Goal: Find specific page/section: Locate a particular part of the current website

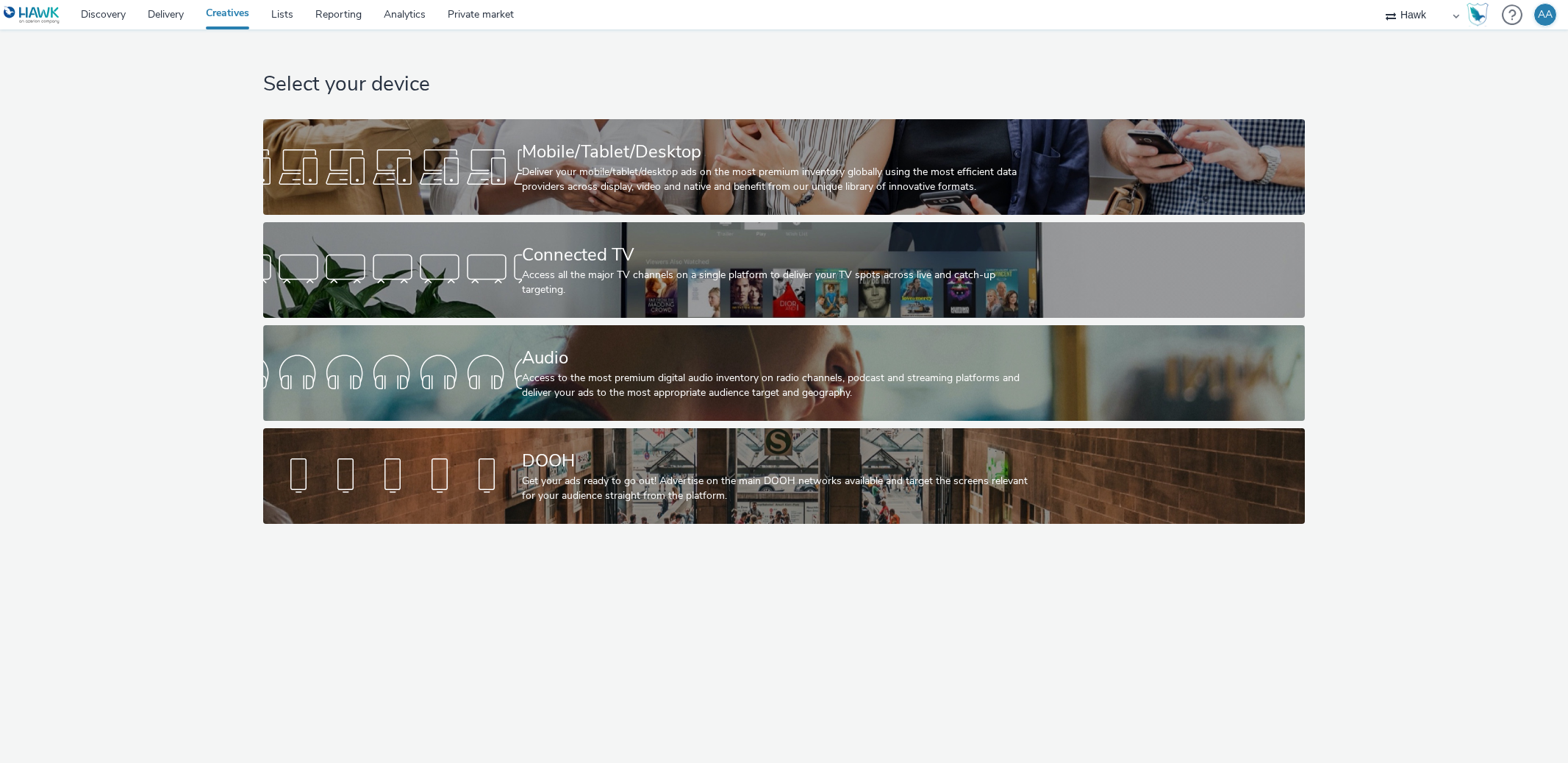
select select "11a7df10-284f-415c-b52a-427acf4c31ae"
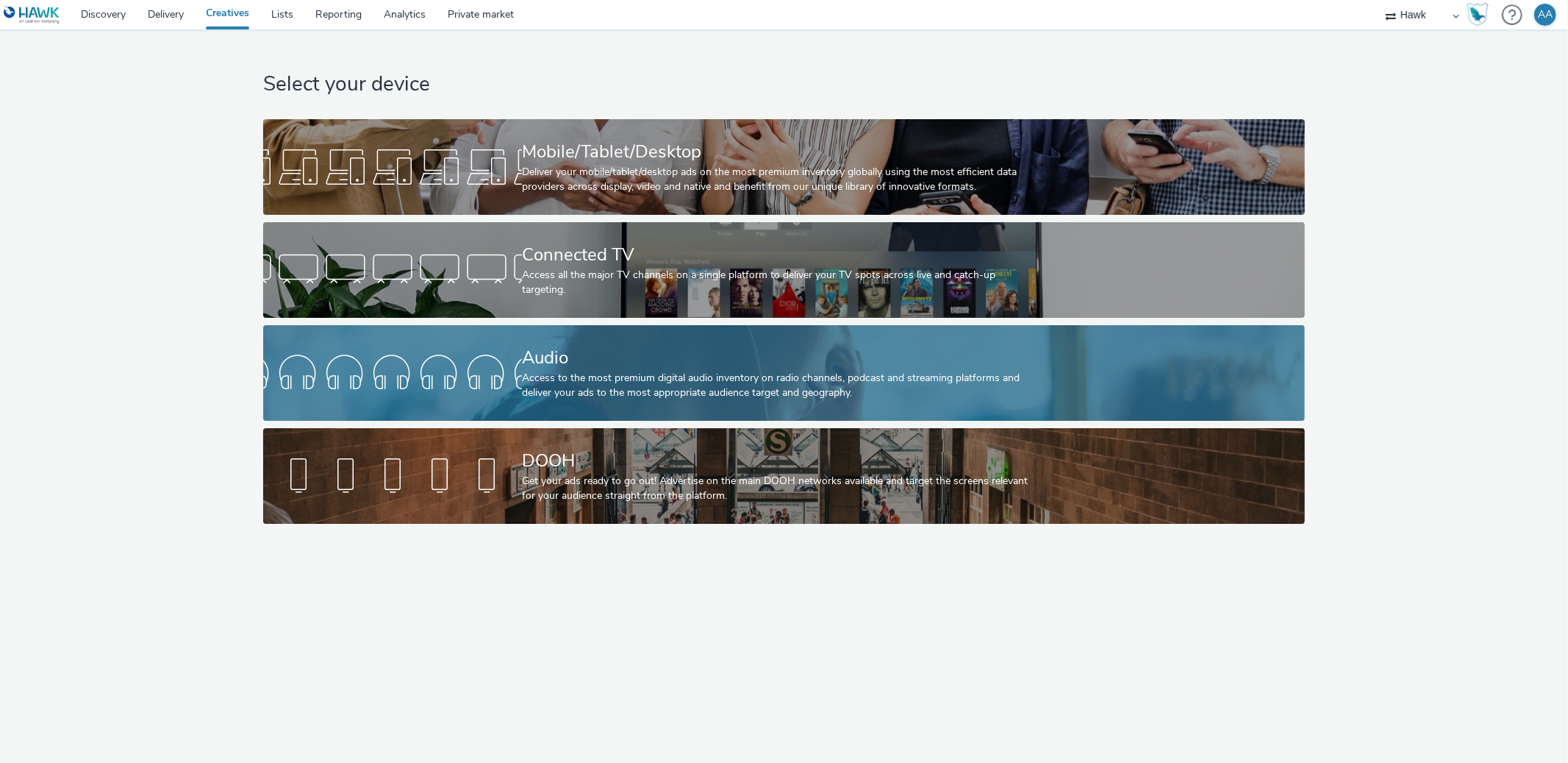
click at [700, 401] on div "Audio Access to the most premium digital audio inventory on radio channels, pod…" at bounding box center [781, 372] width 518 height 96
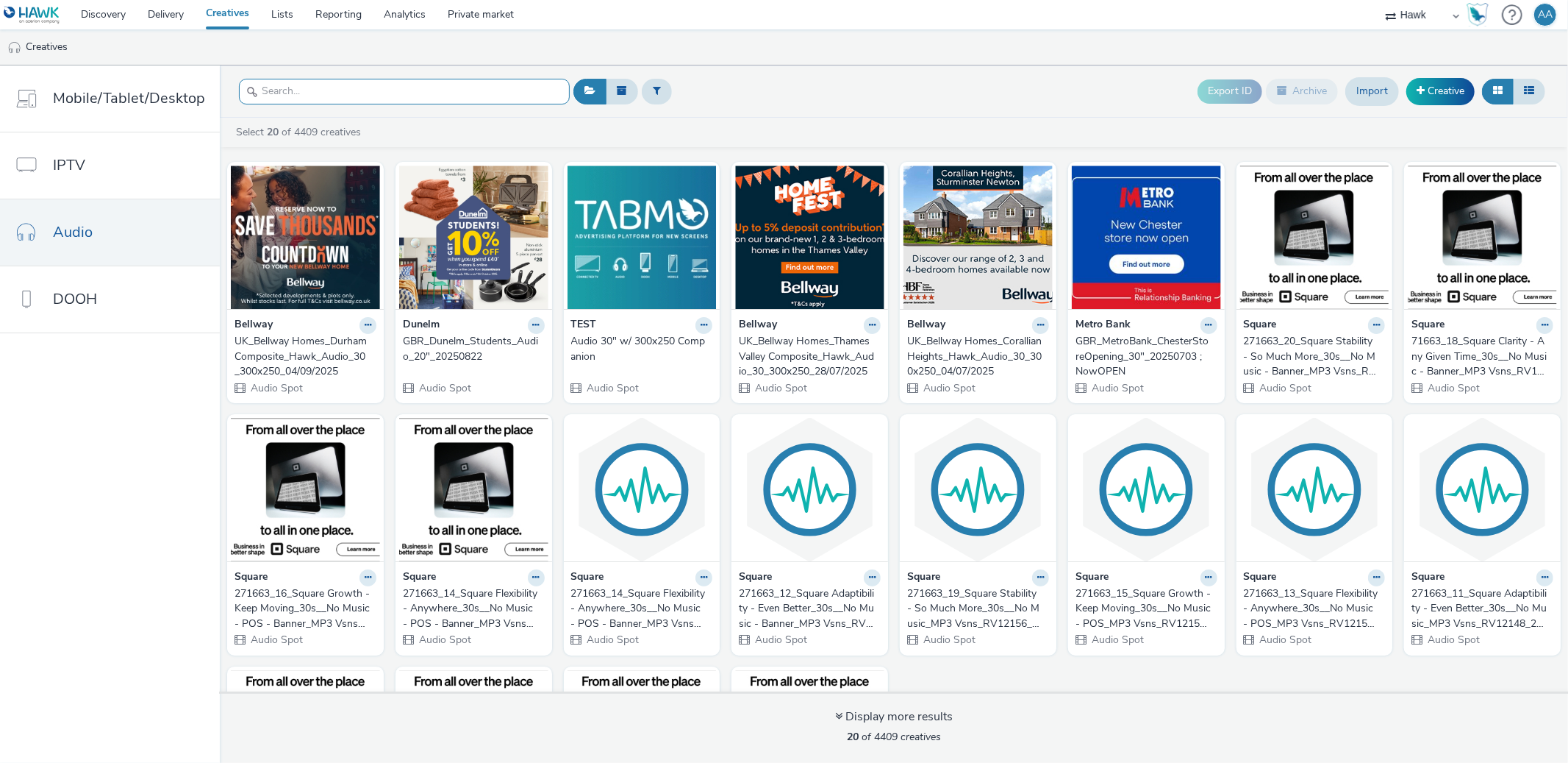
click at [398, 80] on input "text" at bounding box center [404, 91] width 330 height 26
paste input "UK_Bellway Homes_Durham Composite_Hawk_Audio_30_300x250_04/09/2025"
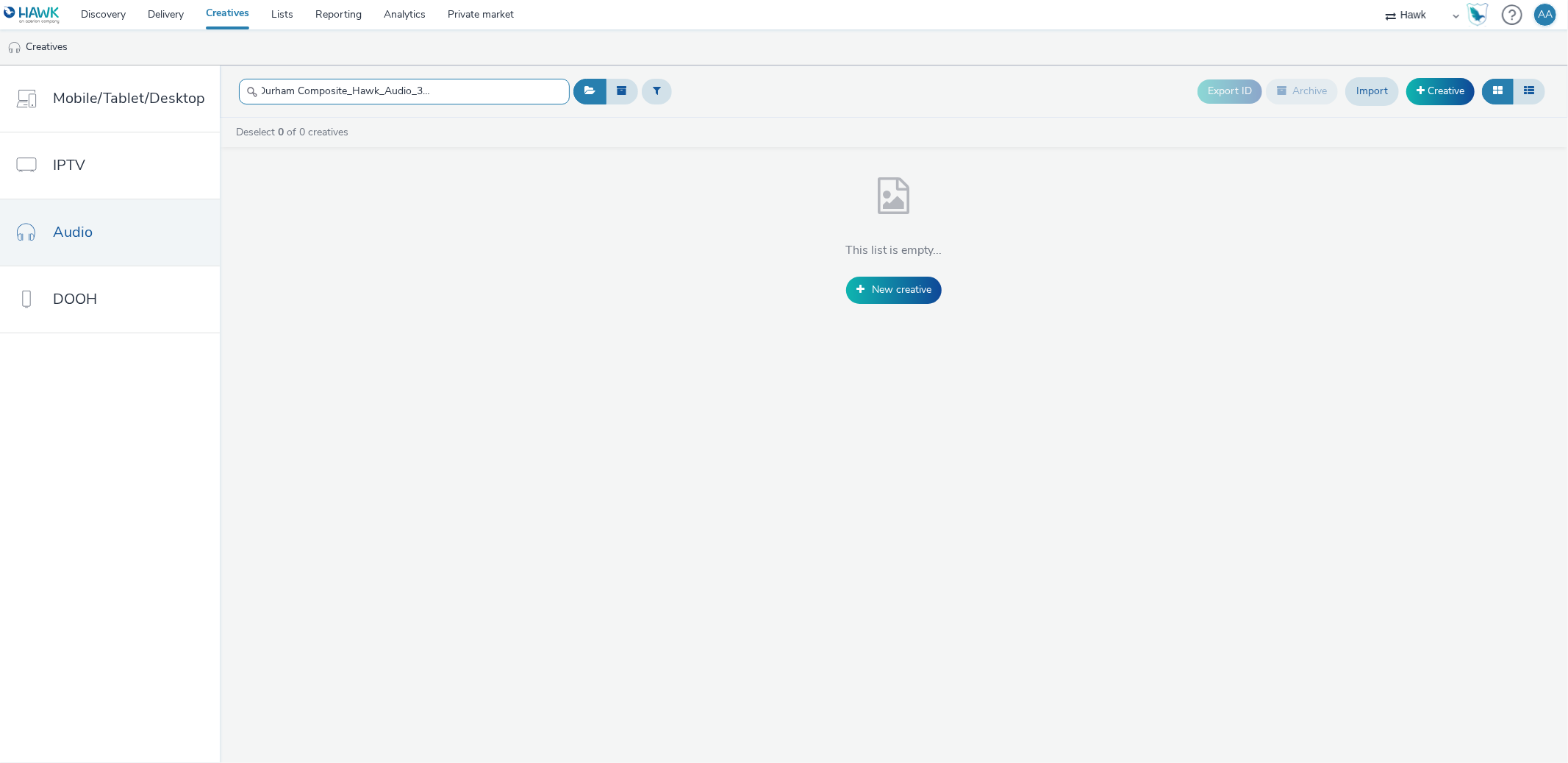
scroll to position [0, 108]
drag, startPoint x: 532, startPoint y: 93, endPoint x: 416, endPoint y: 94, distance: 116.0
click at [410, 94] on input "UK_Bellway Homes_Durham Composite_Hawk_Audio_30_300x250_04/09/2025" at bounding box center [404, 91] width 330 height 26
type input "UK_Bellway Homes_Durham Composite_H"
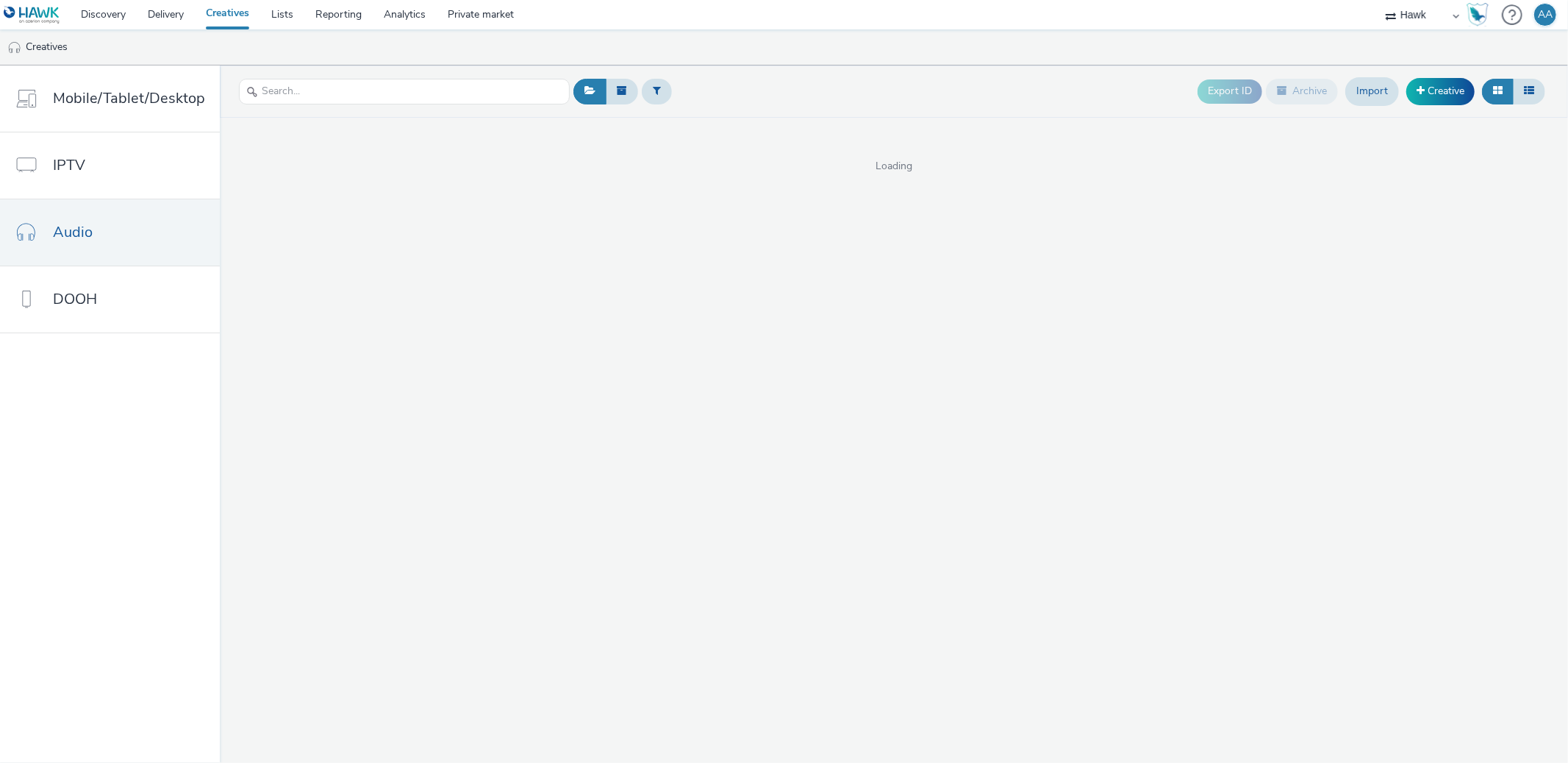
click at [875, 75] on div "Export ID Archive Import Creative" at bounding box center [1059, 91] width 980 height 36
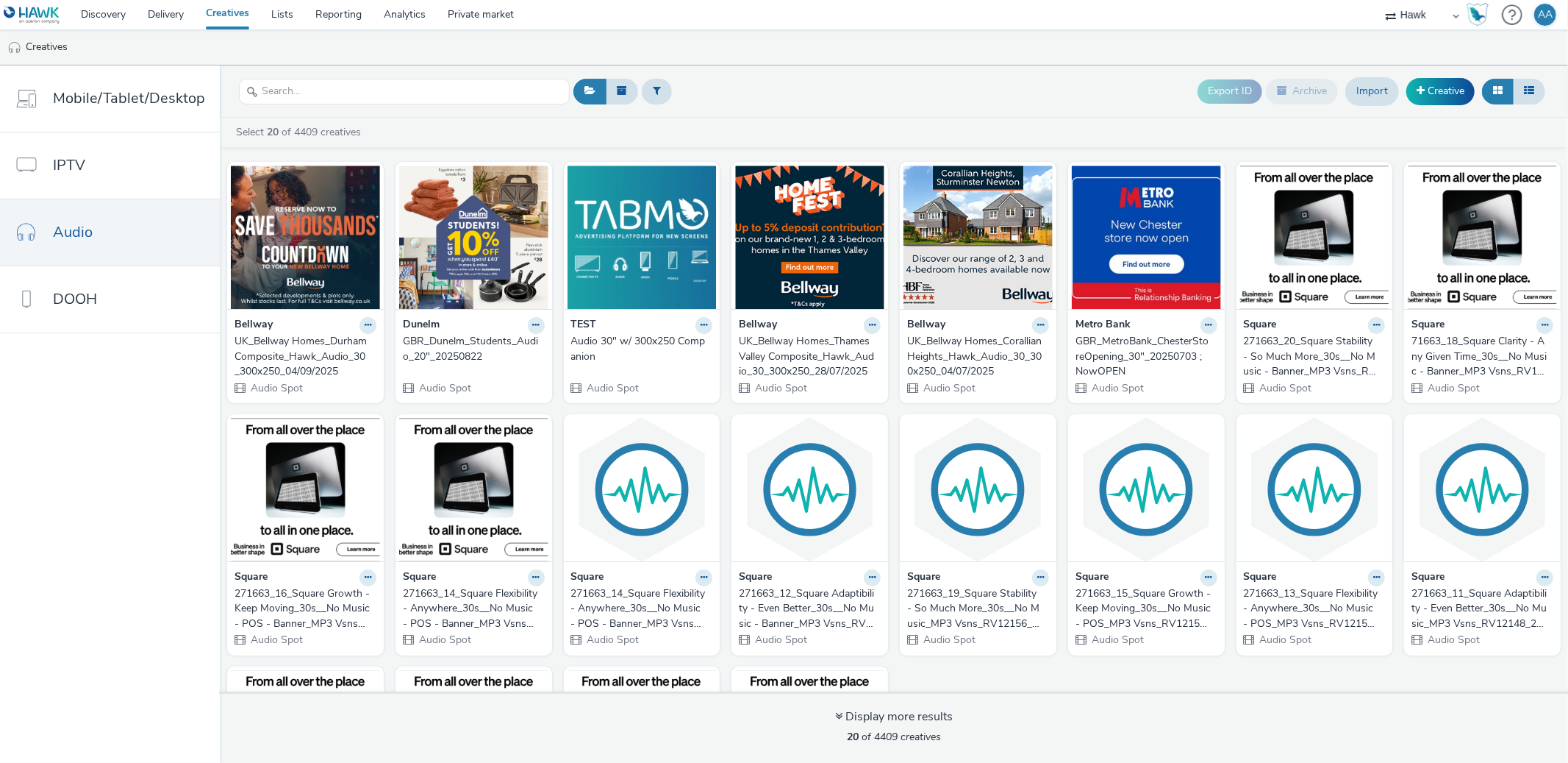
click at [298, 346] on div "UK_Bellway Homes_Durham Composite_Hawk_Audio_30_300x250_04/09/2025" at bounding box center [302, 356] width 136 height 45
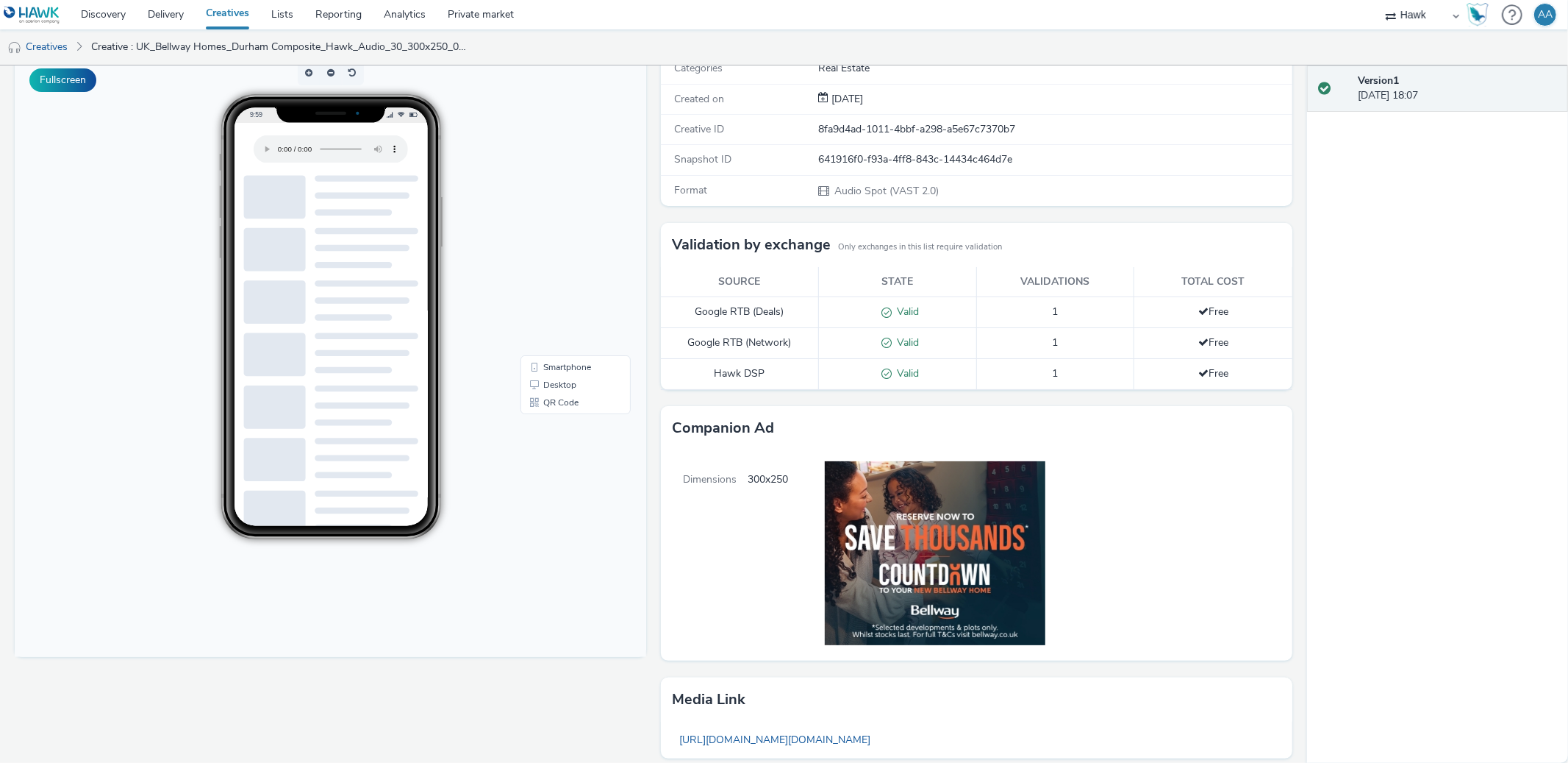
scroll to position [26, 0]
